Goal: Book appointment/travel/reservation

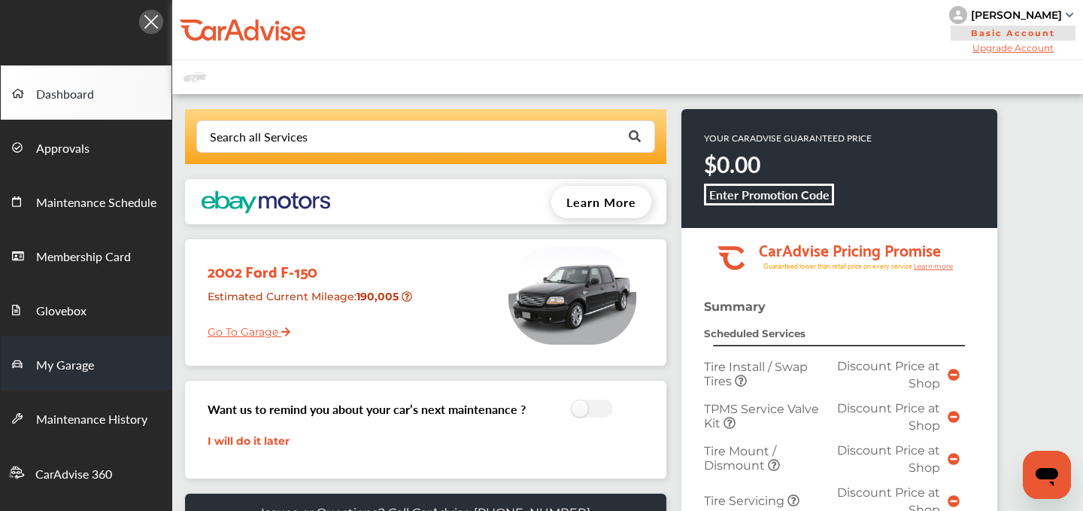
click at [59, 372] on span "My Garage" at bounding box center [65, 366] width 58 height 20
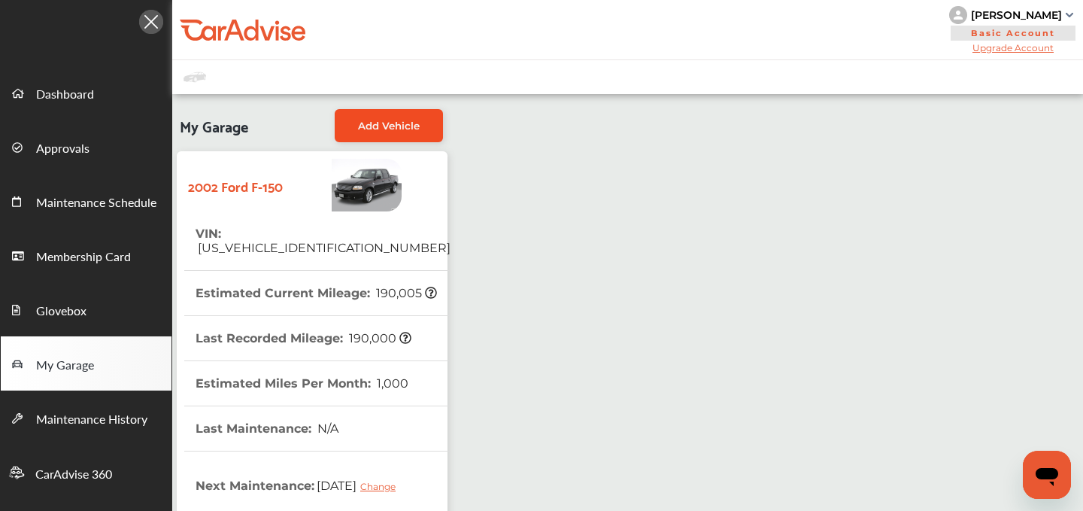
click at [388, 117] on link "Add Vehicle" at bounding box center [389, 125] width 108 height 33
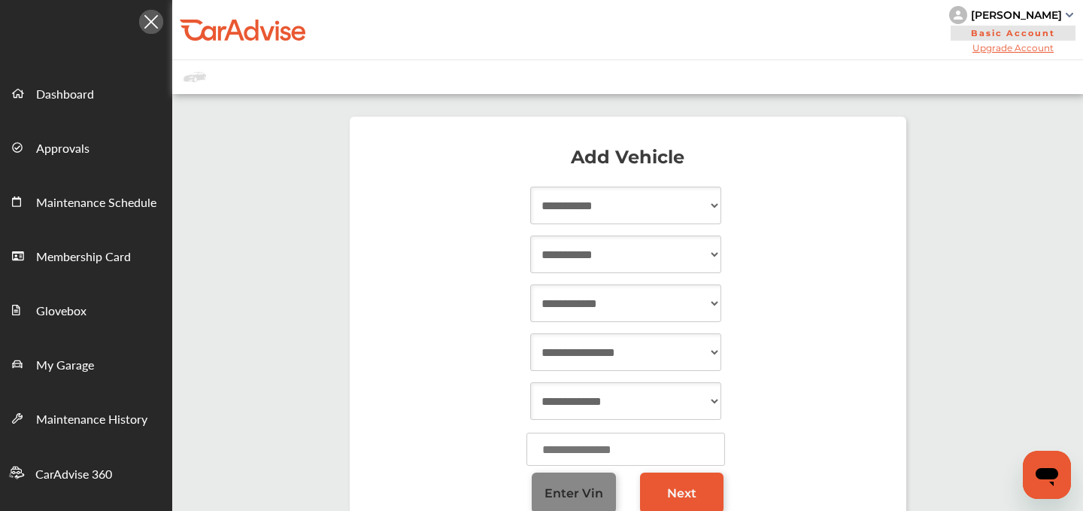
click at [565, 494] on span "Enter Vin" at bounding box center [574, 493] width 59 height 14
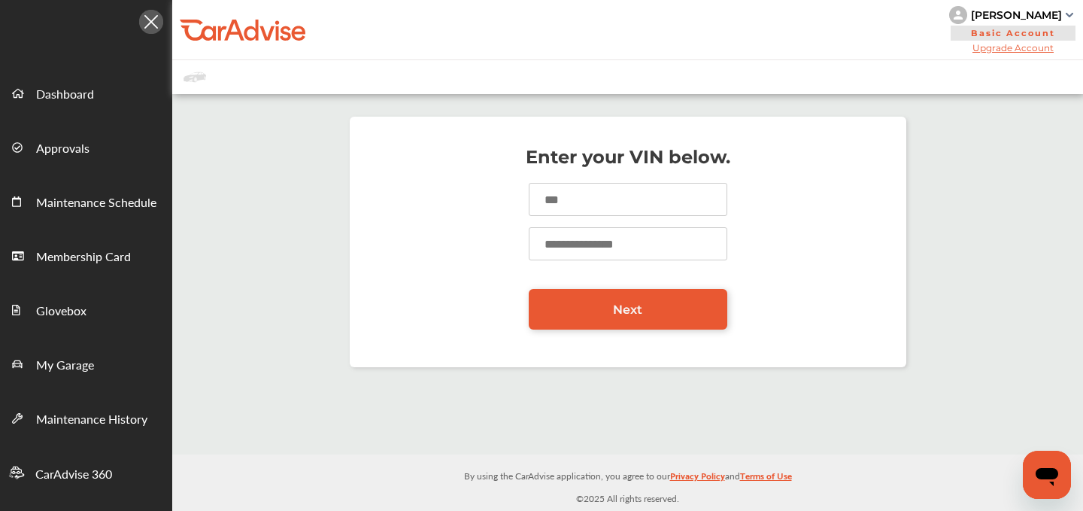
click at [580, 202] on input at bounding box center [628, 199] width 199 height 33
click at [562, 201] on input "**" at bounding box center [628, 199] width 199 height 33
type input "*"
type input "**********"
click at [573, 241] on input "number" at bounding box center [628, 243] width 199 height 33
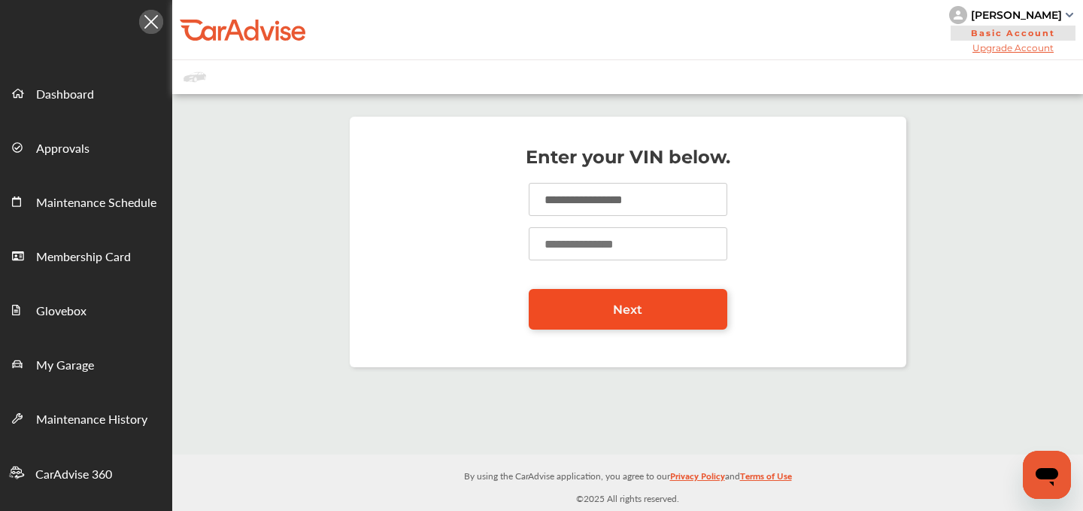
type input "******"
click at [624, 315] on span "Next" at bounding box center [627, 309] width 29 height 14
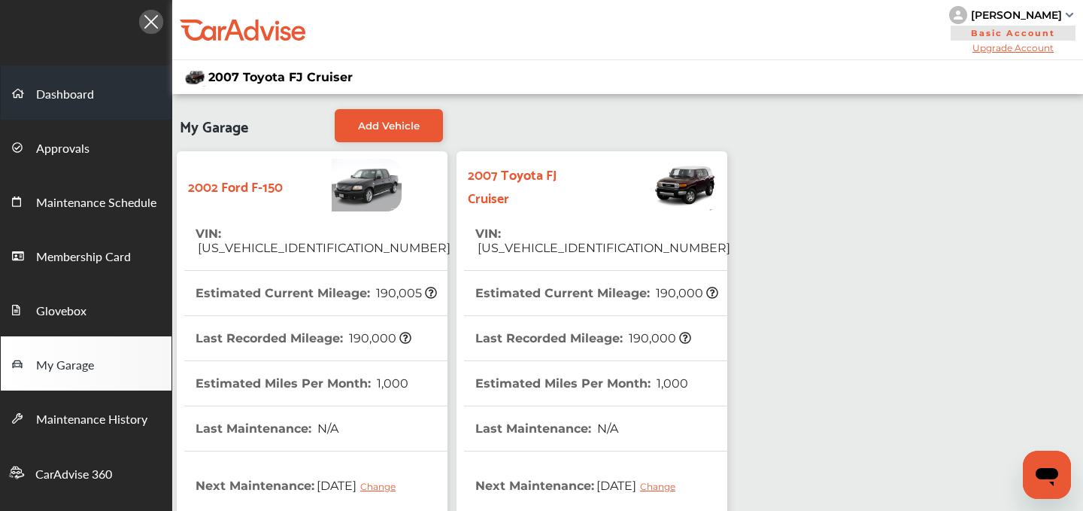
click at [91, 93] on span "Dashboard" at bounding box center [65, 95] width 58 height 20
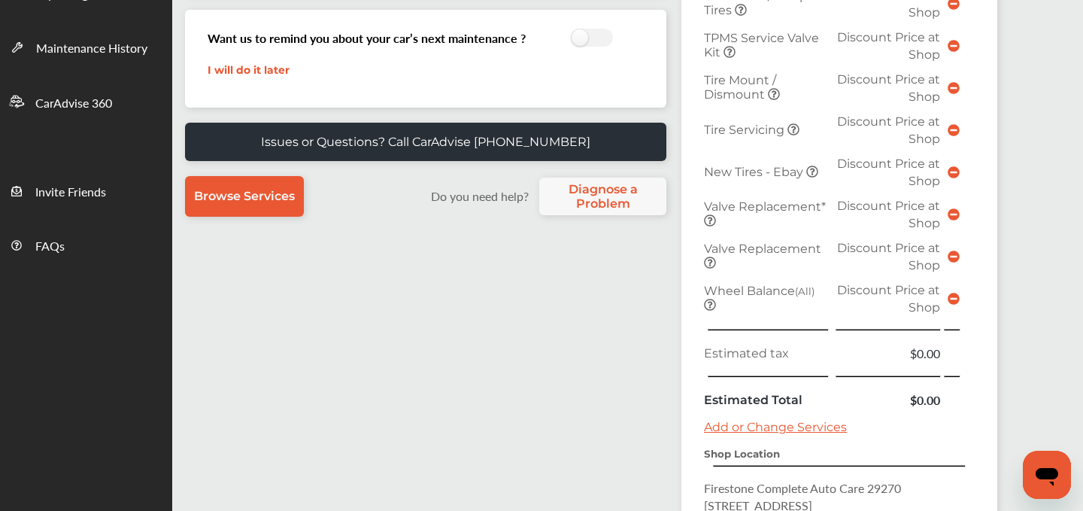
scroll to position [551, 0]
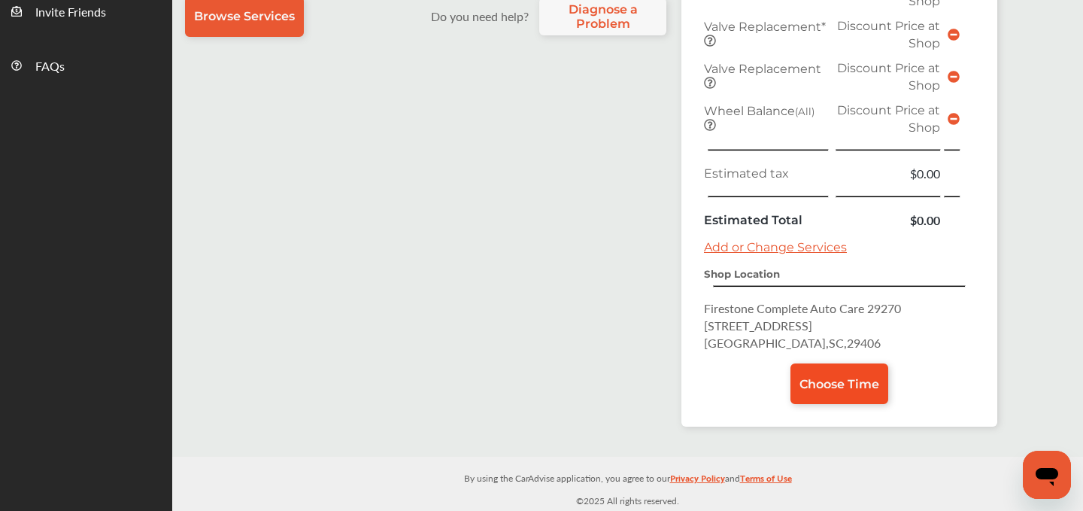
click at [828, 382] on span "Choose Time" at bounding box center [840, 384] width 80 height 14
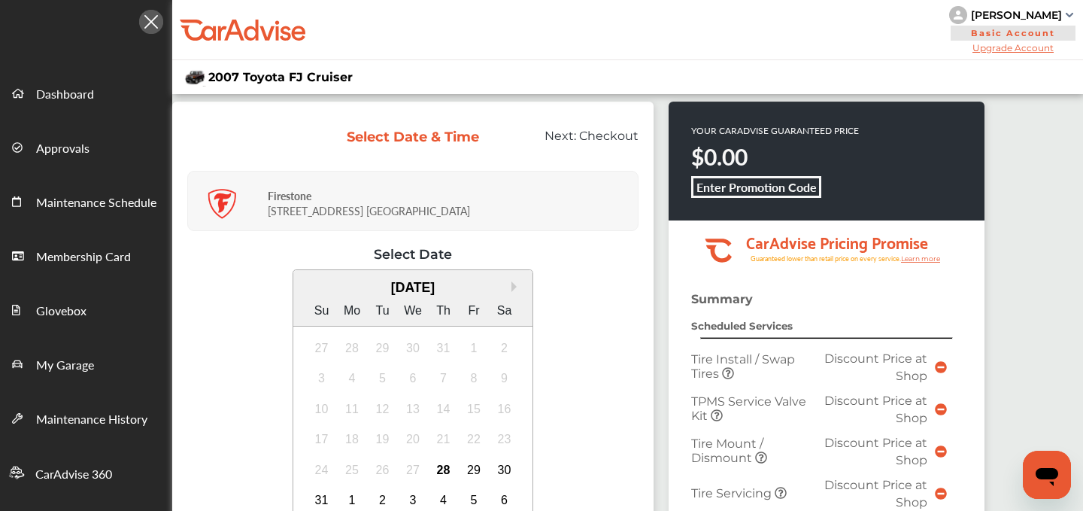
drag, startPoint x: 1061, startPoint y: 15, endPoint x: 961, endPoint y: 17, distance: 100.1
click at [971, 17] on div "[PERSON_NAME]" at bounding box center [1016, 15] width 91 height 14
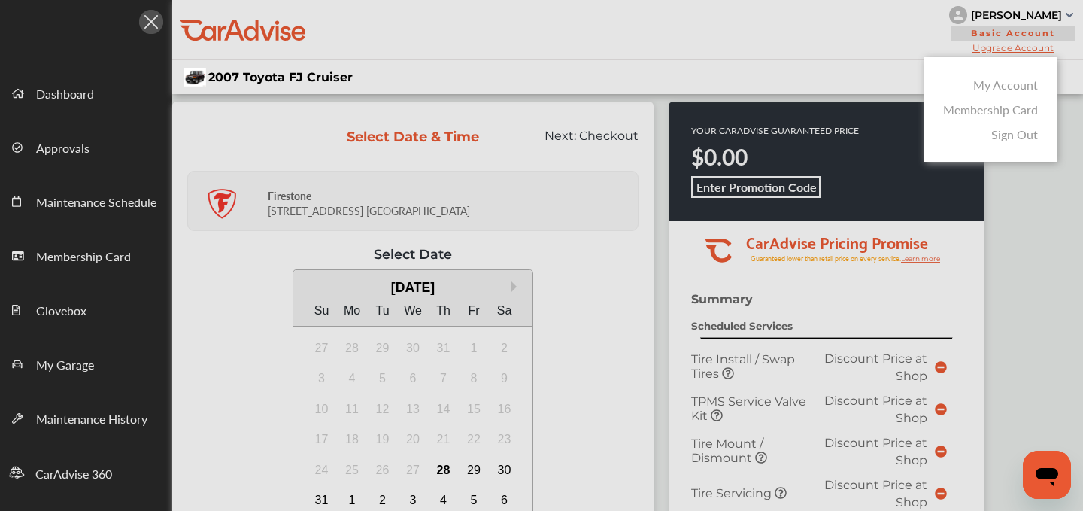
copy div "[PERSON_NAME]"
click at [624, 93] on div at bounding box center [541, 293] width 1083 height 586
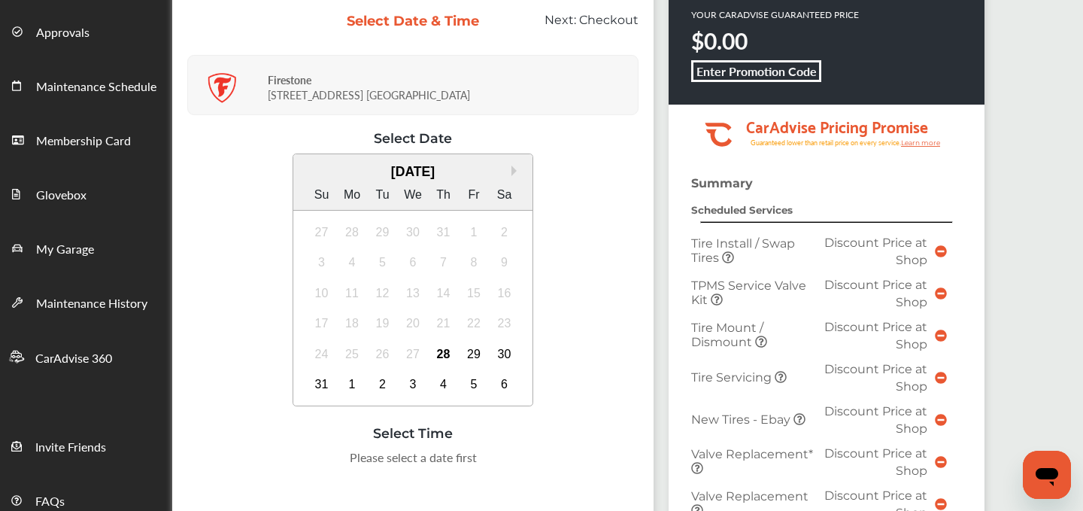
scroll to position [128, 0]
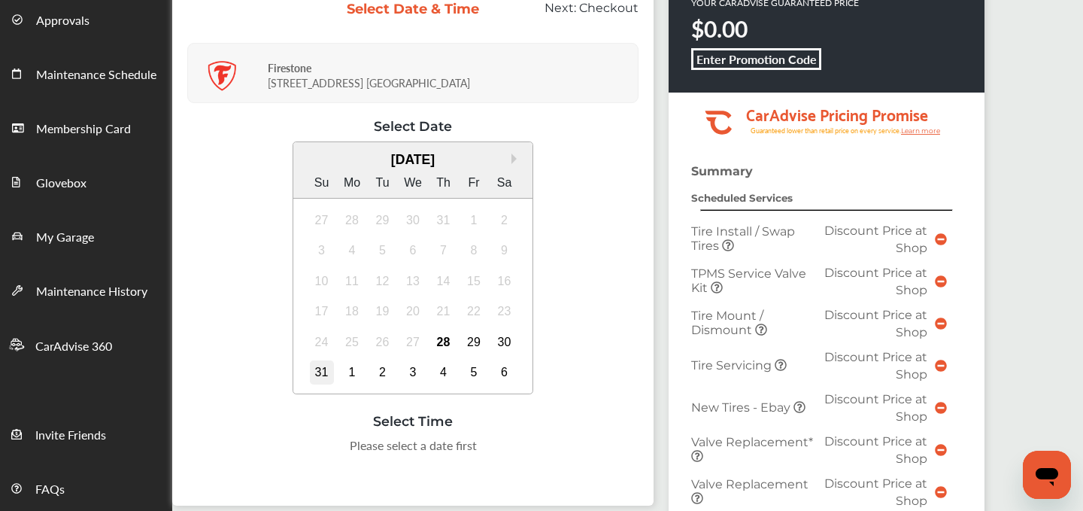
click at [312, 379] on div "31" at bounding box center [322, 372] width 24 height 24
click at [351, 374] on div "1" at bounding box center [352, 372] width 24 height 24
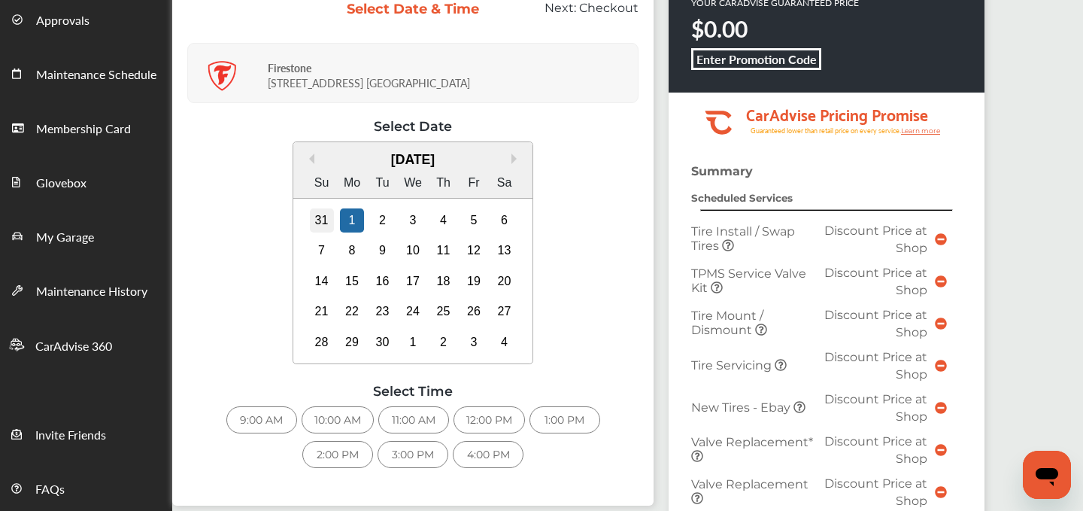
click at [321, 220] on div "31" at bounding box center [322, 220] width 24 height 24
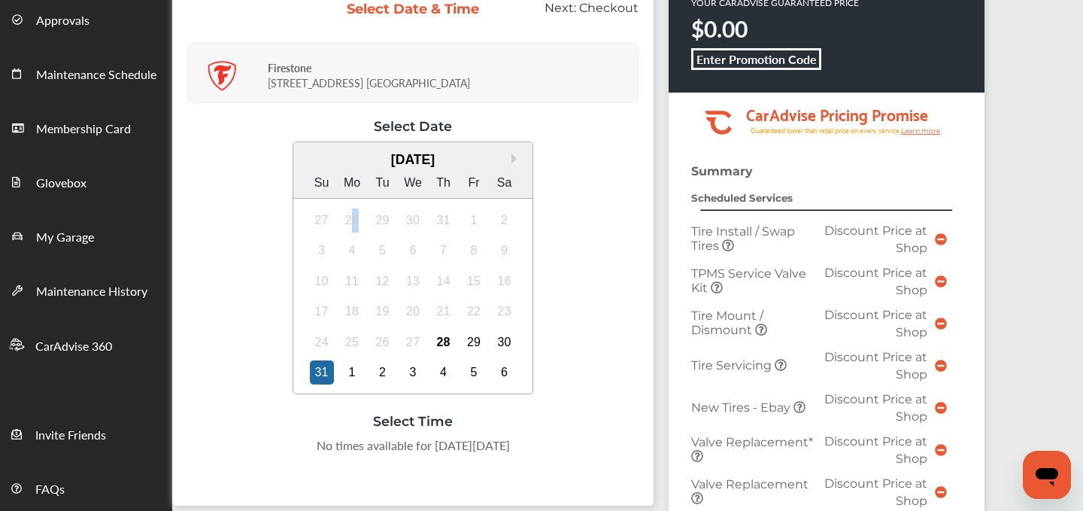
click at [354, 216] on div "28" at bounding box center [352, 220] width 24 height 24
click at [436, 342] on div "28" at bounding box center [444, 342] width 24 height 24
click at [500, 339] on div "30" at bounding box center [505, 342] width 24 height 24
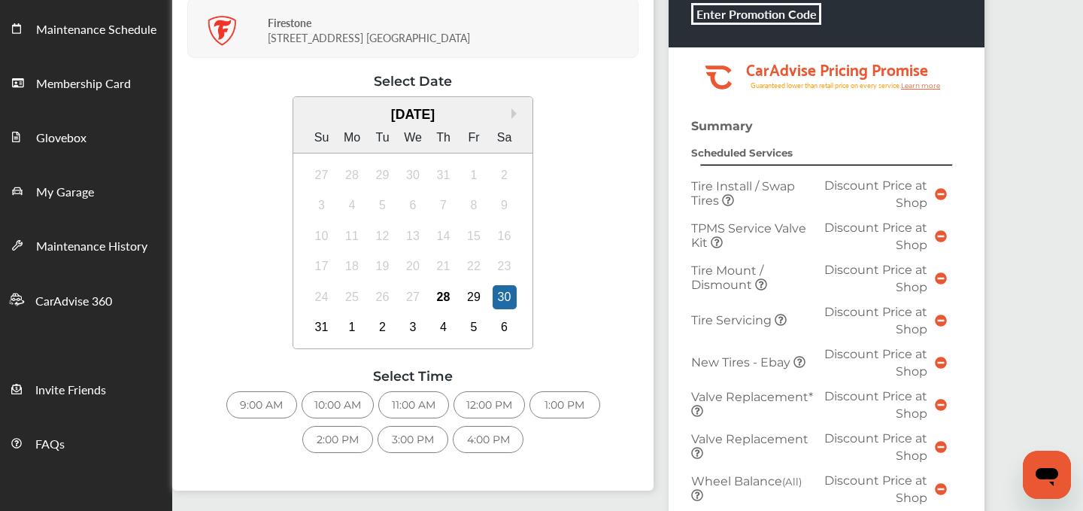
scroll to position [174, 0]
click at [412, 438] on div "3:00 PM" at bounding box center [413, 438] width 71 height 27
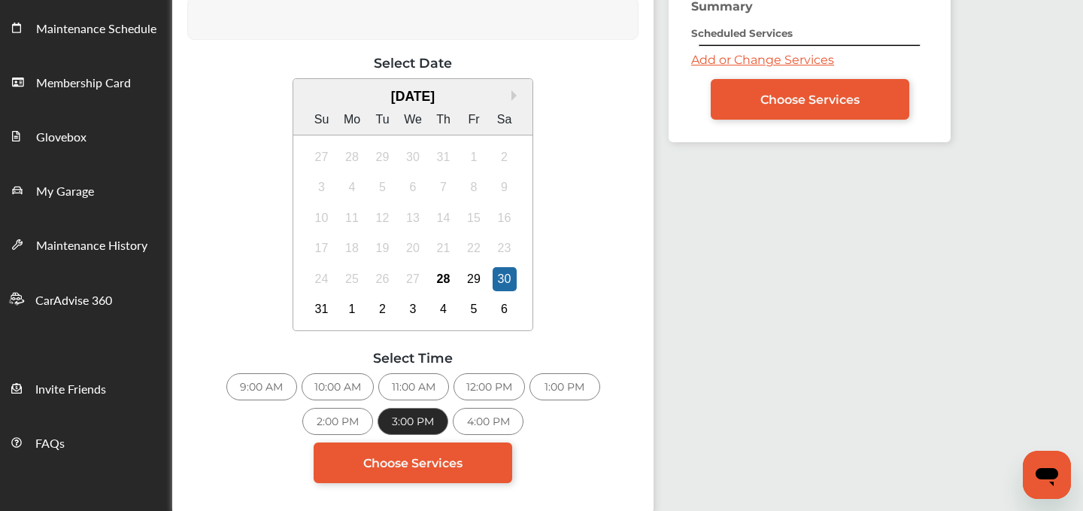
click at [715, 56] on link "Add or Change Services" at bounding box center [762, 60] width 143 height 14
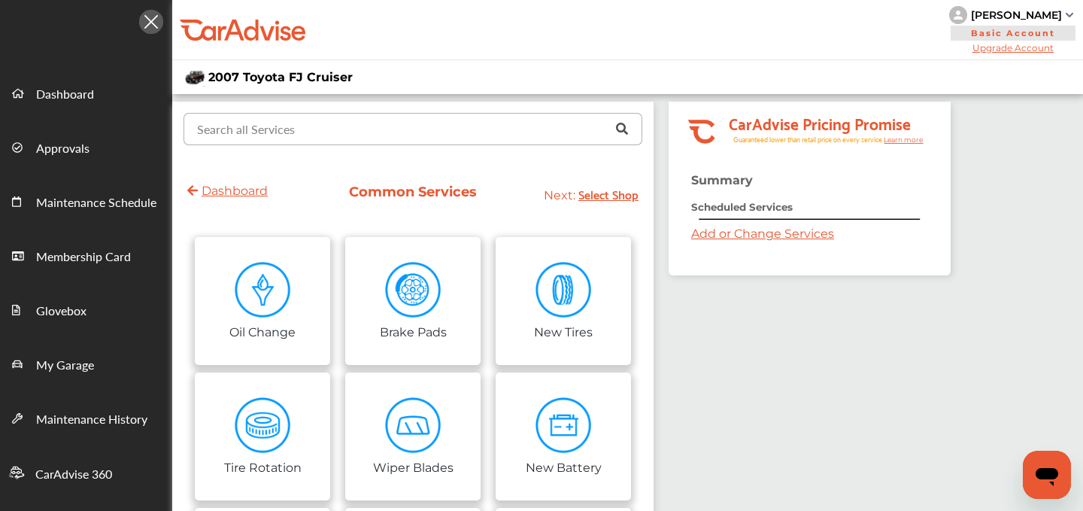
click at [332, 126] on input "text" at bounding box center [409, 128] width 449 height 29
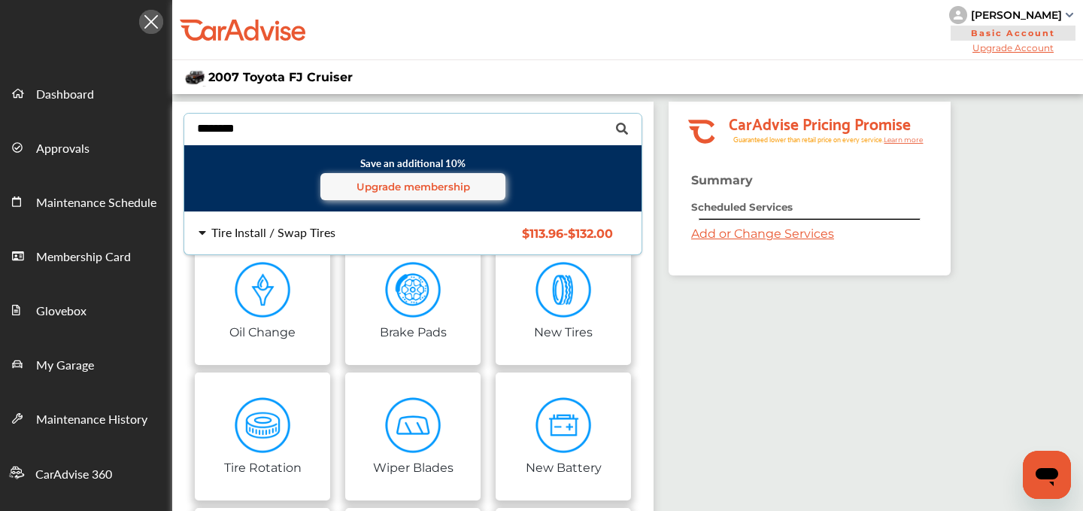
type input "********"
click at [283, 220] on div "Tire Install / Swap Tires $113.96 - $132.00 Tire Install / Swap Tires $113.96 -…" at bounding box center [413, 233] width 482 height 42
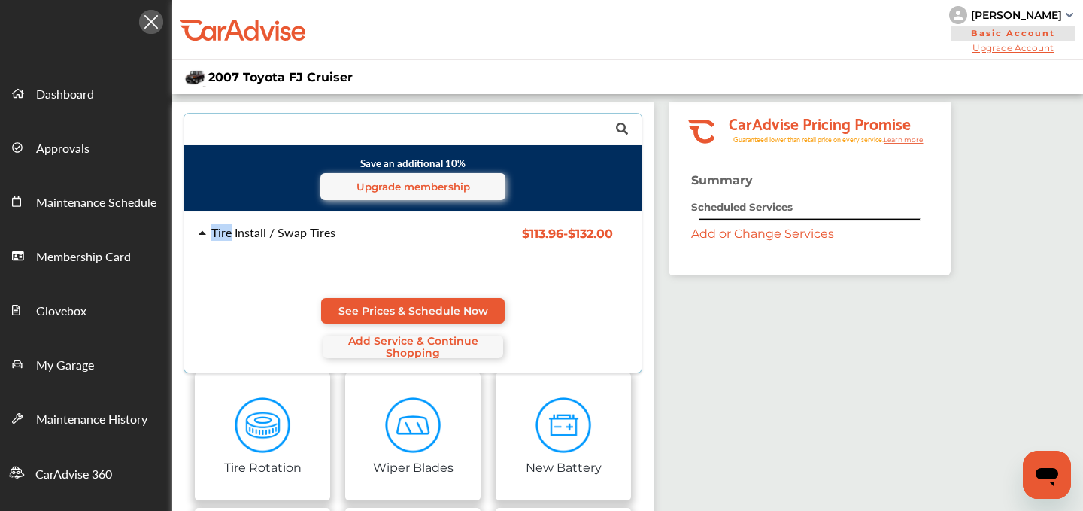
click at [283, 220] on div "Tire Install / Swap Tires $113.96 - $132.00 Tire Install / Swap Tires $113.96 -…" at bounding box center [413, 292] width 482 height 160
click at [311, 230] on div "Tire Install / Swap Tires" at bounding box center [273, 232] width 124 height 12
click at [388, 296] on div "Tire Install / Swap Tires $113.96 - $132.00 Tire Install / Swap Tires $113.96 -…" at bounding box center [413, 292] width 482 height 160
click at [411, 301] on link "See Prices & Schedule Now" at bounding box center [413, 311] width 184 height 26
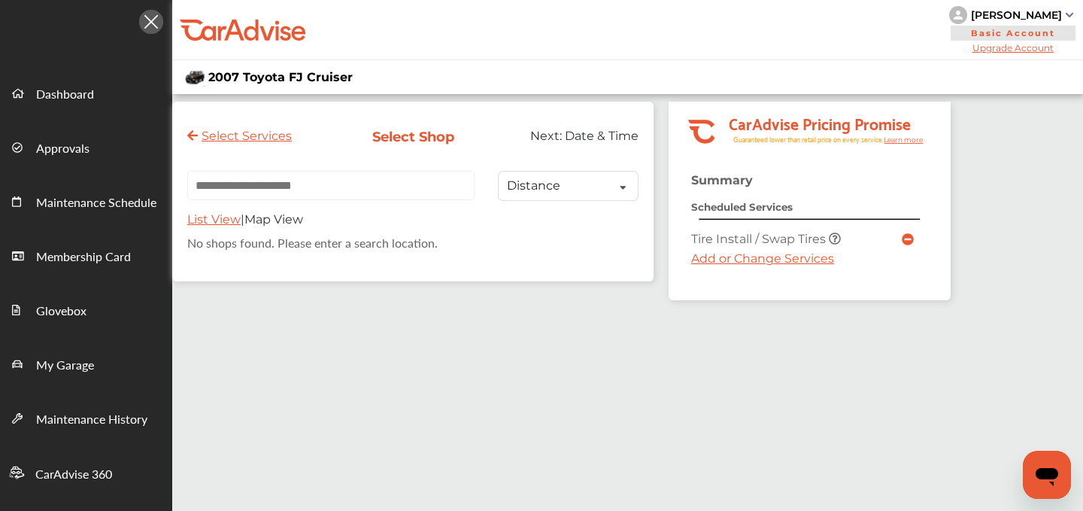
click at [736, 253] on link "Add or Change Services" at bounding box center [762, 258] width 143 height 14
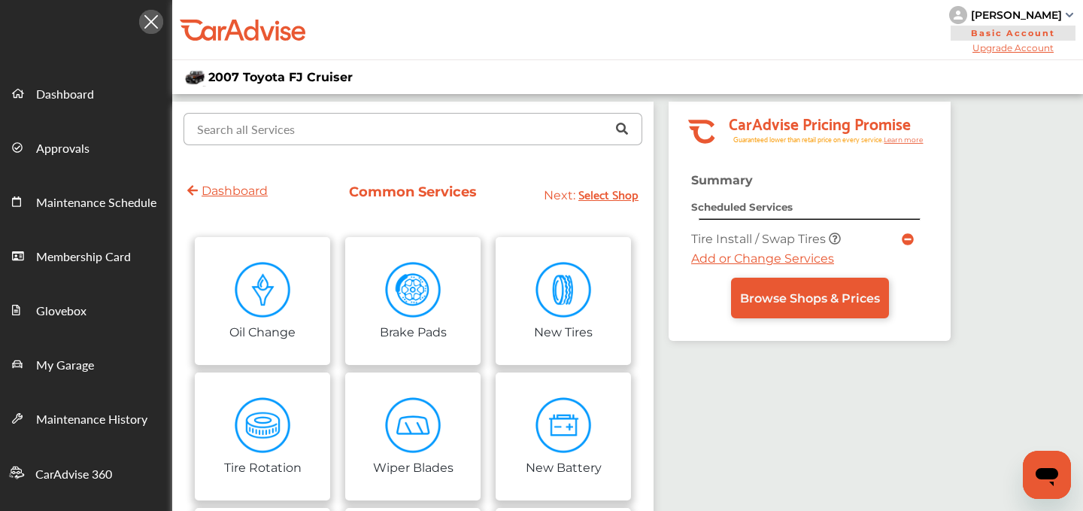
click at [379, 126] on input "text" at bounding box center [409, 128] width 449 height 29
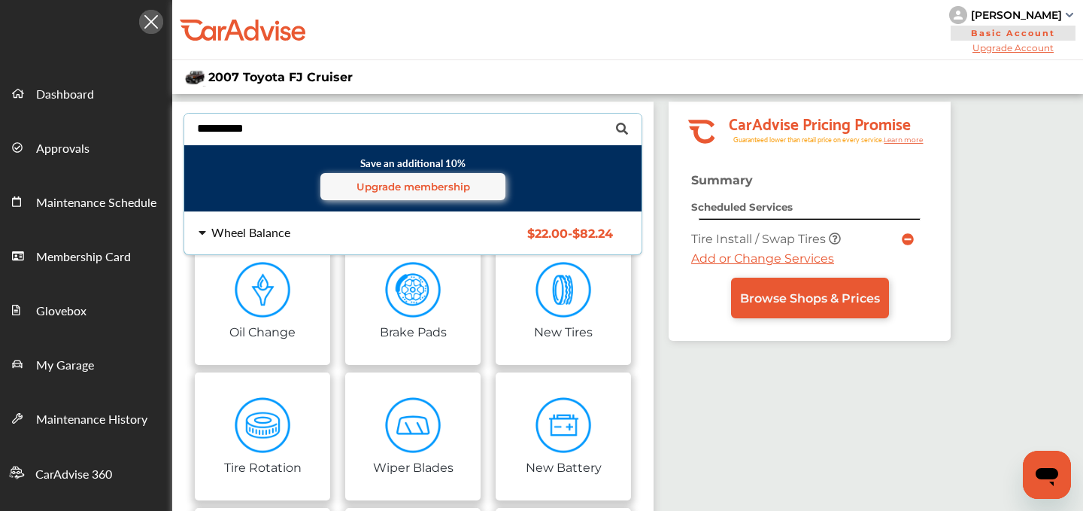
type input "**********"
click at [264, 229] on div "Wheel Balance" at bounding box center [250, 232] width 79 height 12
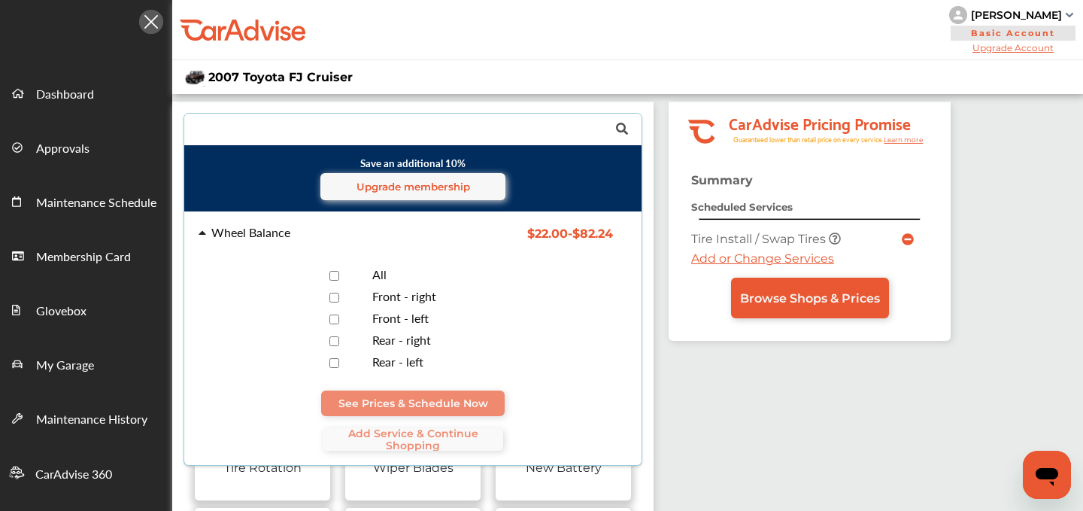
click at [390, 269] on div "All" at bounding box center [443, 276] width 166 height 14
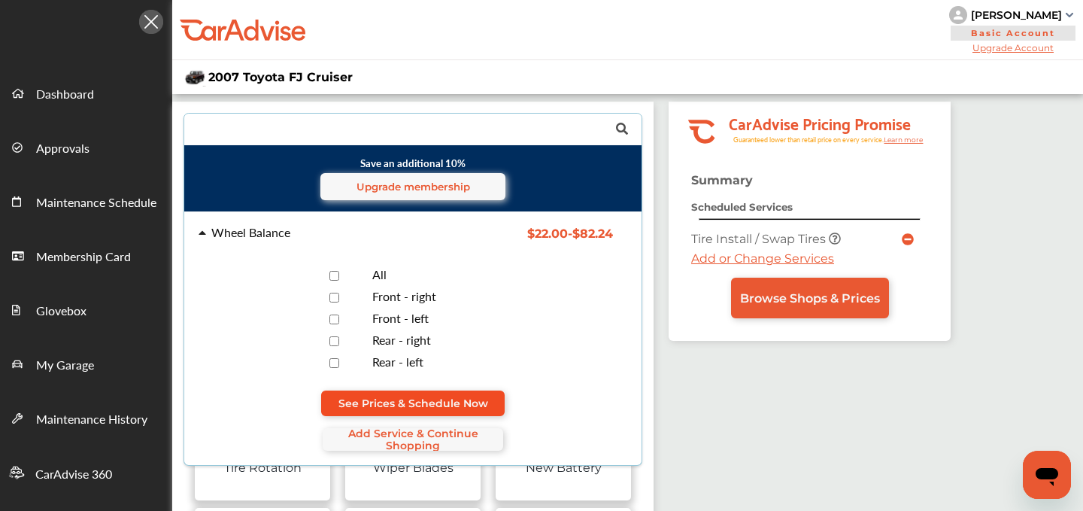
click at [425, 397] on span "See Prices & Schedule Now" at bounding box center [414, 403] width 150 height 12
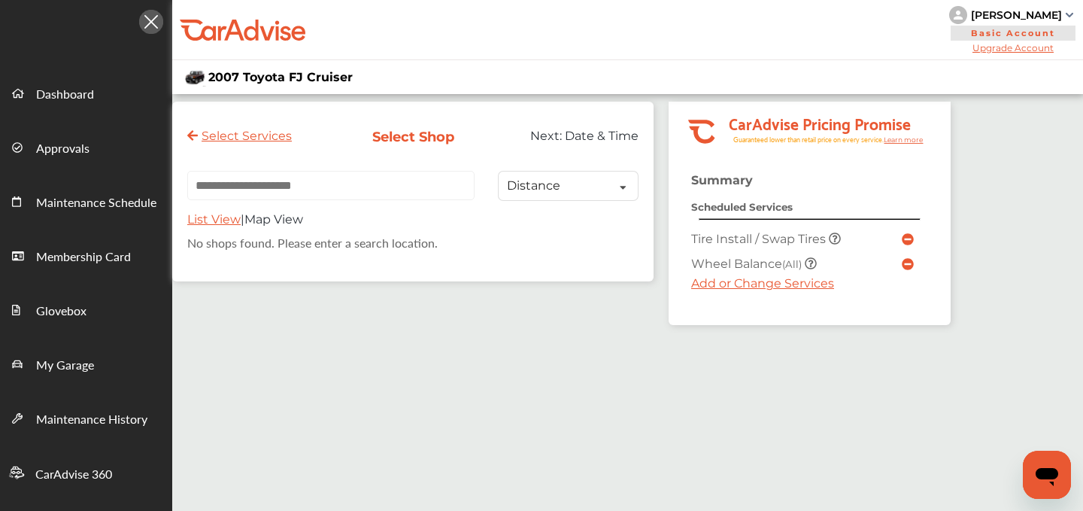
click at [363, 184] on input "text" at bounding box center [330, 185] width 287 height 29
paste input "**********"
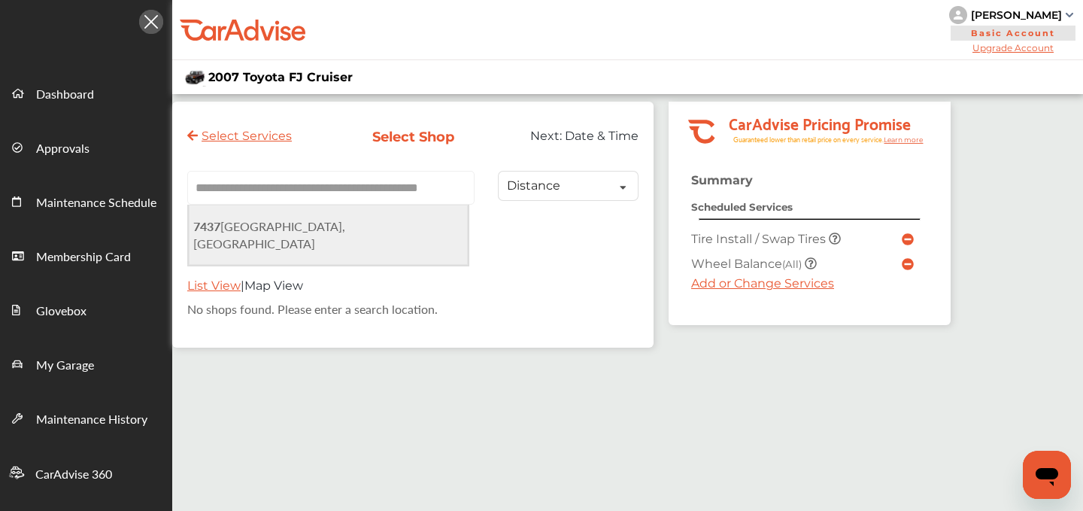
click at [320, 225] on span "[STREET_ADDRESS]" at bounding box center [269, 234] width 152 height 35
type input "**********"
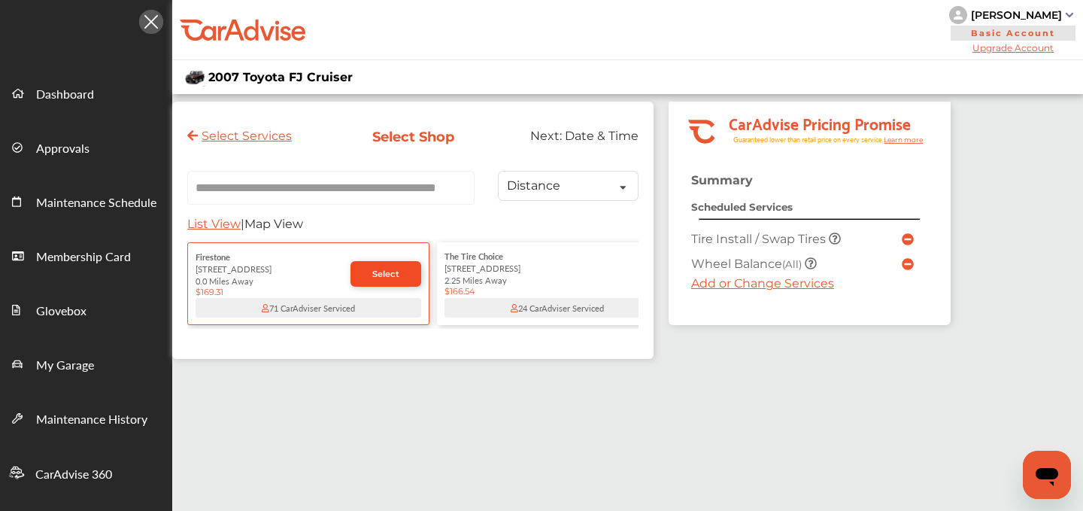
click at [388, 272] on span "Select" at bounding box center [385, 274] width 27 height 11
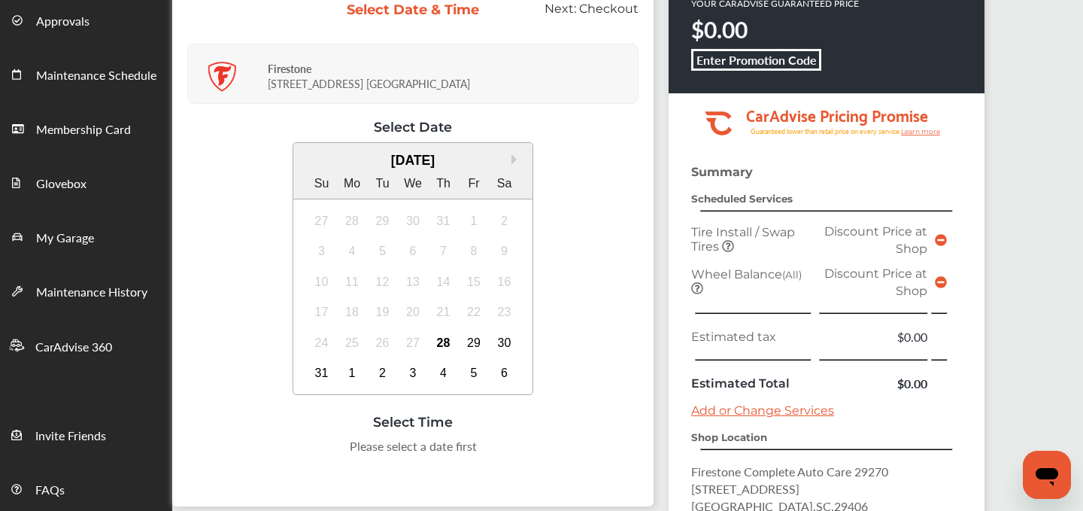
scroll to position [128, 0]
click at [499, 342] on div "30" at bounding box center [505, 342] width 24 height 24
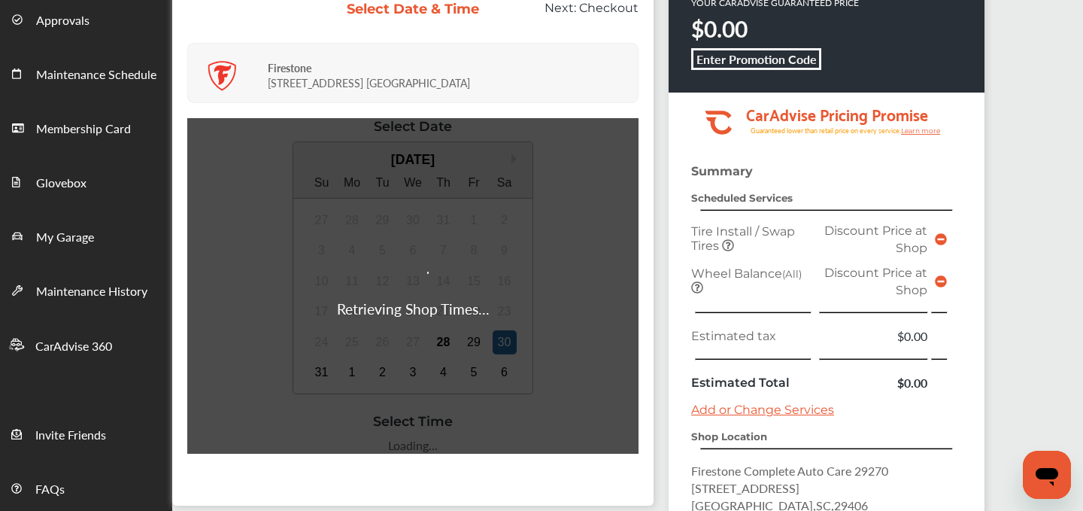
scroll to position [241, 0]
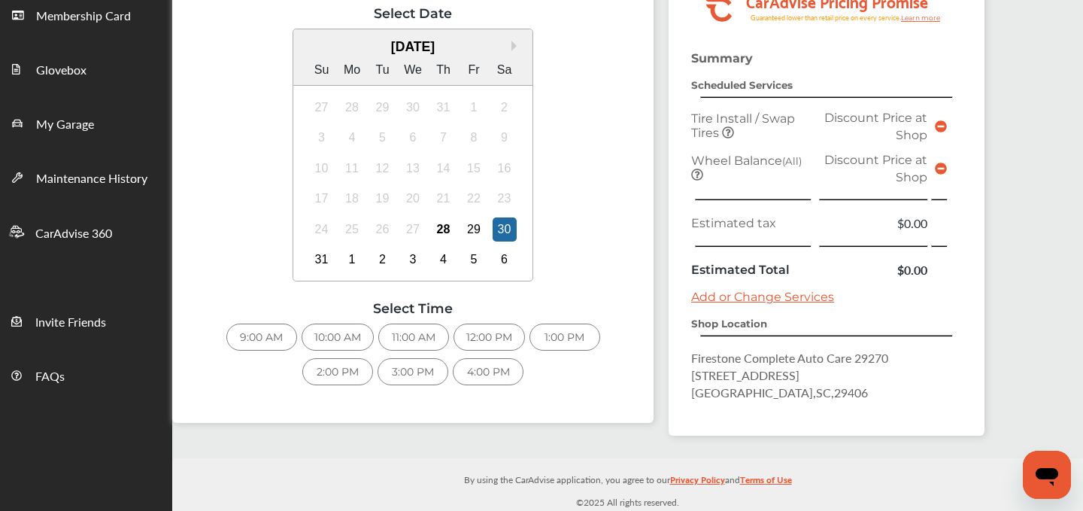
click at [403, 372] on div "3:00 PM" at bounding box center [413, 371] width 71 height 27
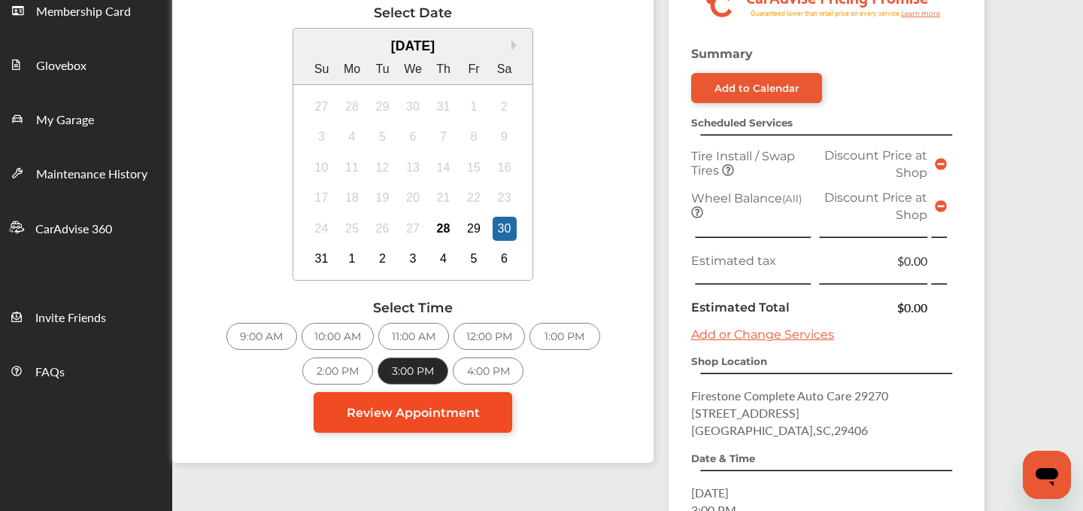
click at [456, 410] on span "Review Appointment" at bounding box center [413, 413] width 133 height 14
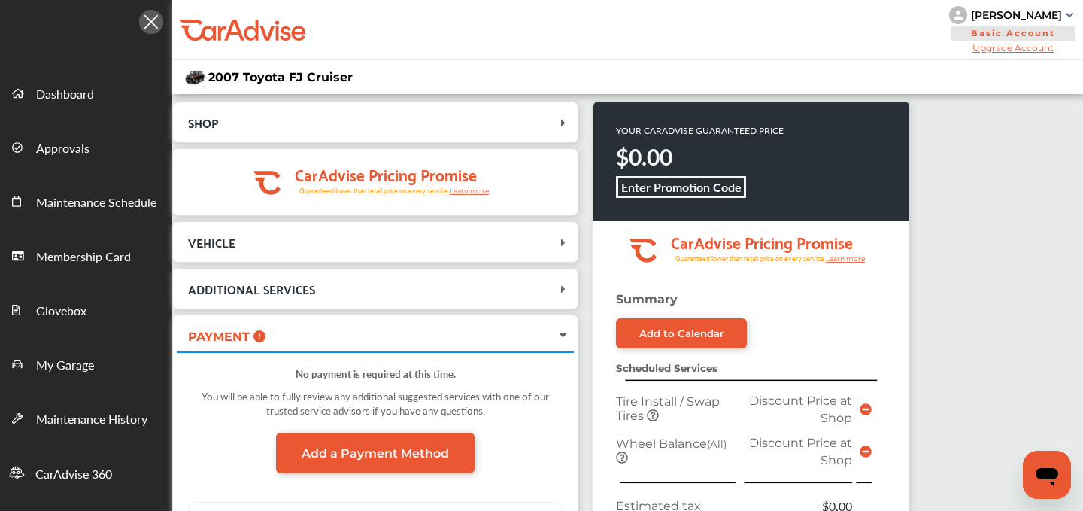
scroll to position [431, 0]
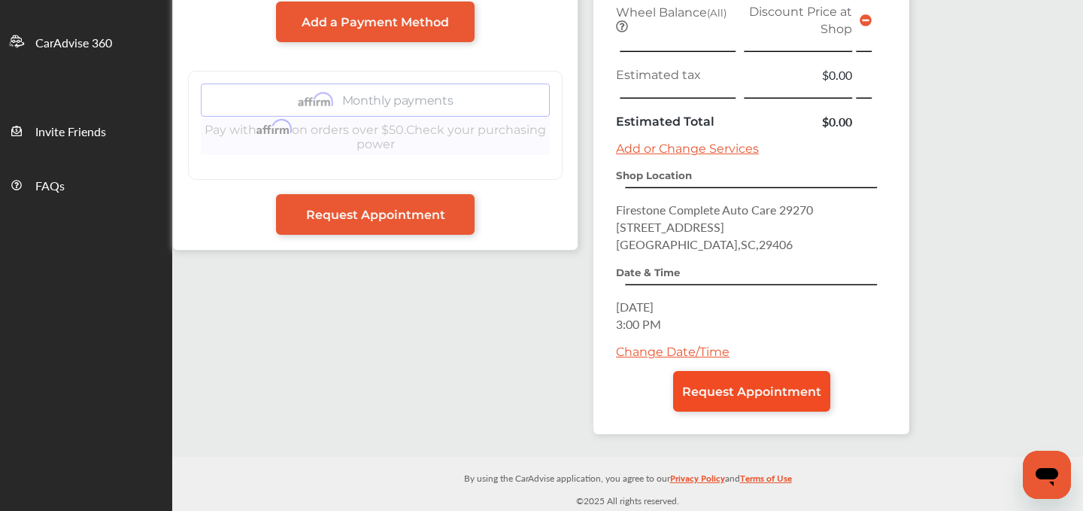
click at [728, 399] on span "Request Appointment" at bounding box center [751, 391] width 139 height 14
click at [719, 398] on span "Request Appointment" at bounding box center [751, 391] width 139 height 14
click at [757, 388] on span "Request Appointment" at bounding box center [751, 391] width 139 height 14
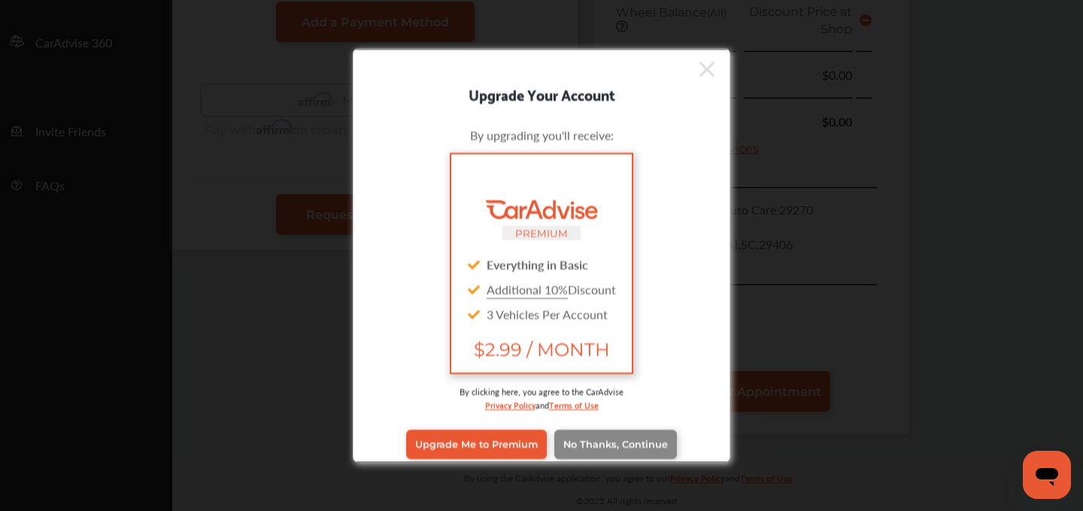
click at [628, 441] on span "No Thanks, Continue" at bounding box center [616, 444] width 105 height 11
